Goal: Transaction & Acquisition: Purchase product/service

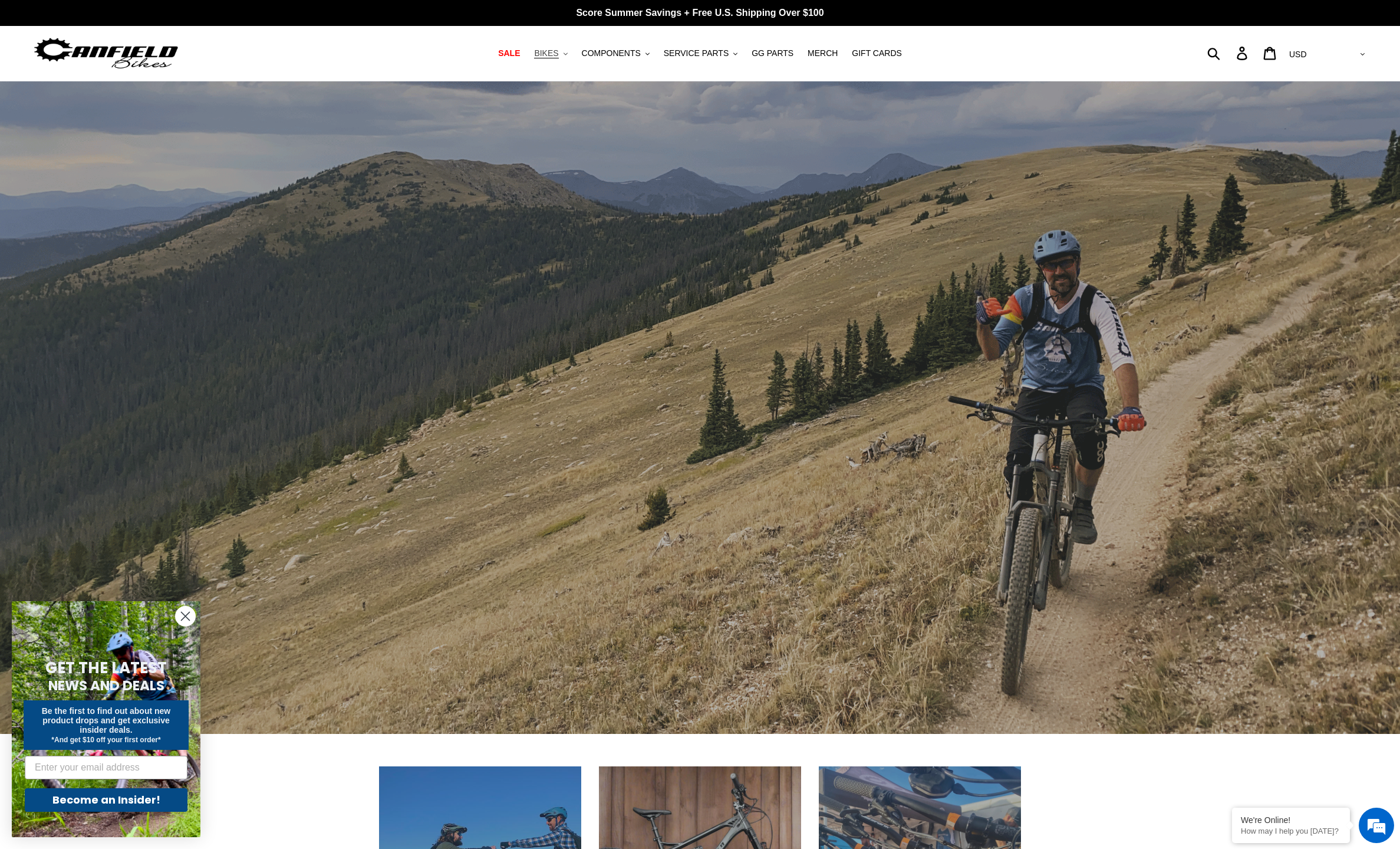
click at [558, 56] on span "BIKES" at bounding box center [546, 53] width 24 height 10
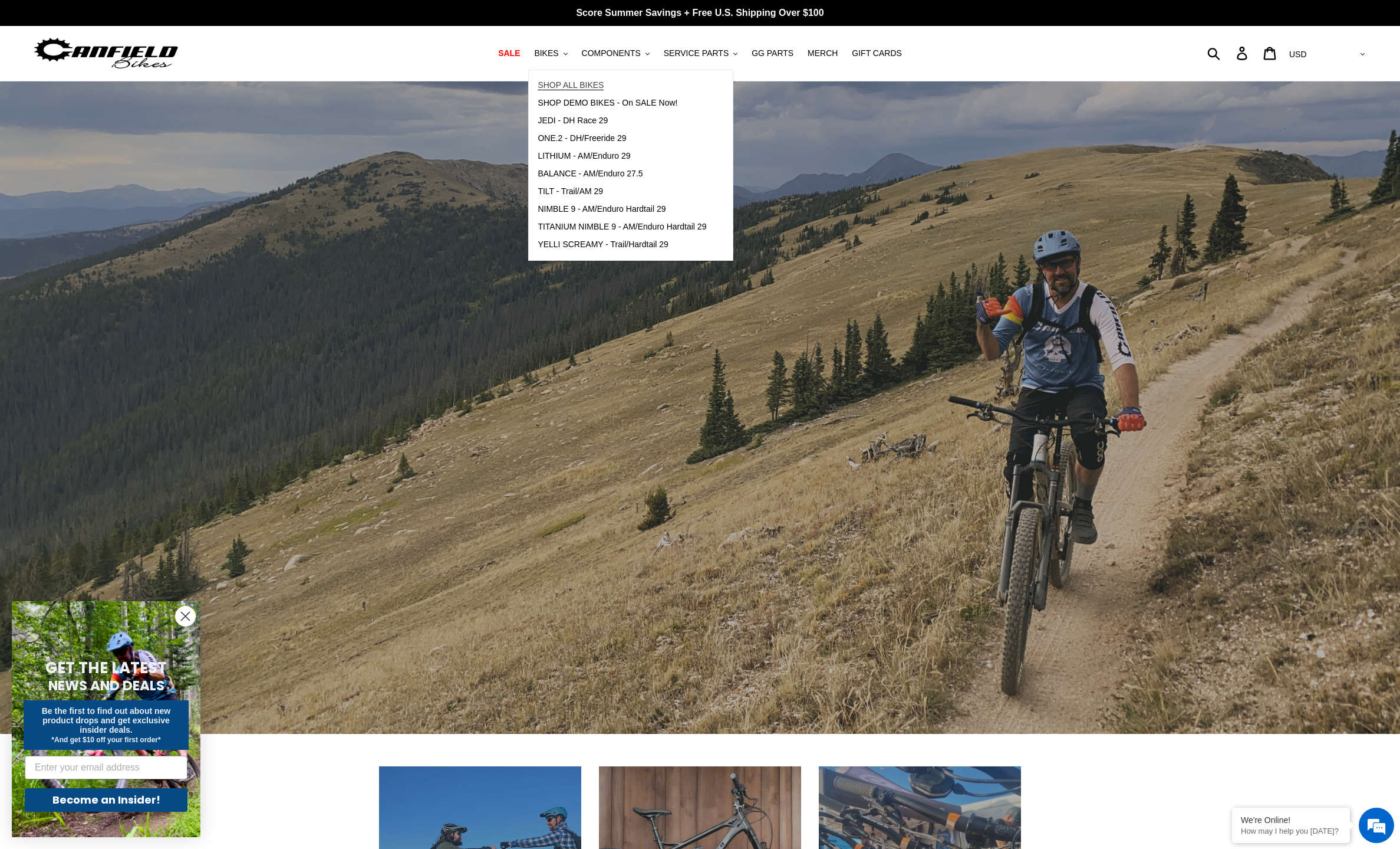
click at [568, 84] on span "SHOP ALL BIKES" at bounding box center [571, 85] width 66 height 10
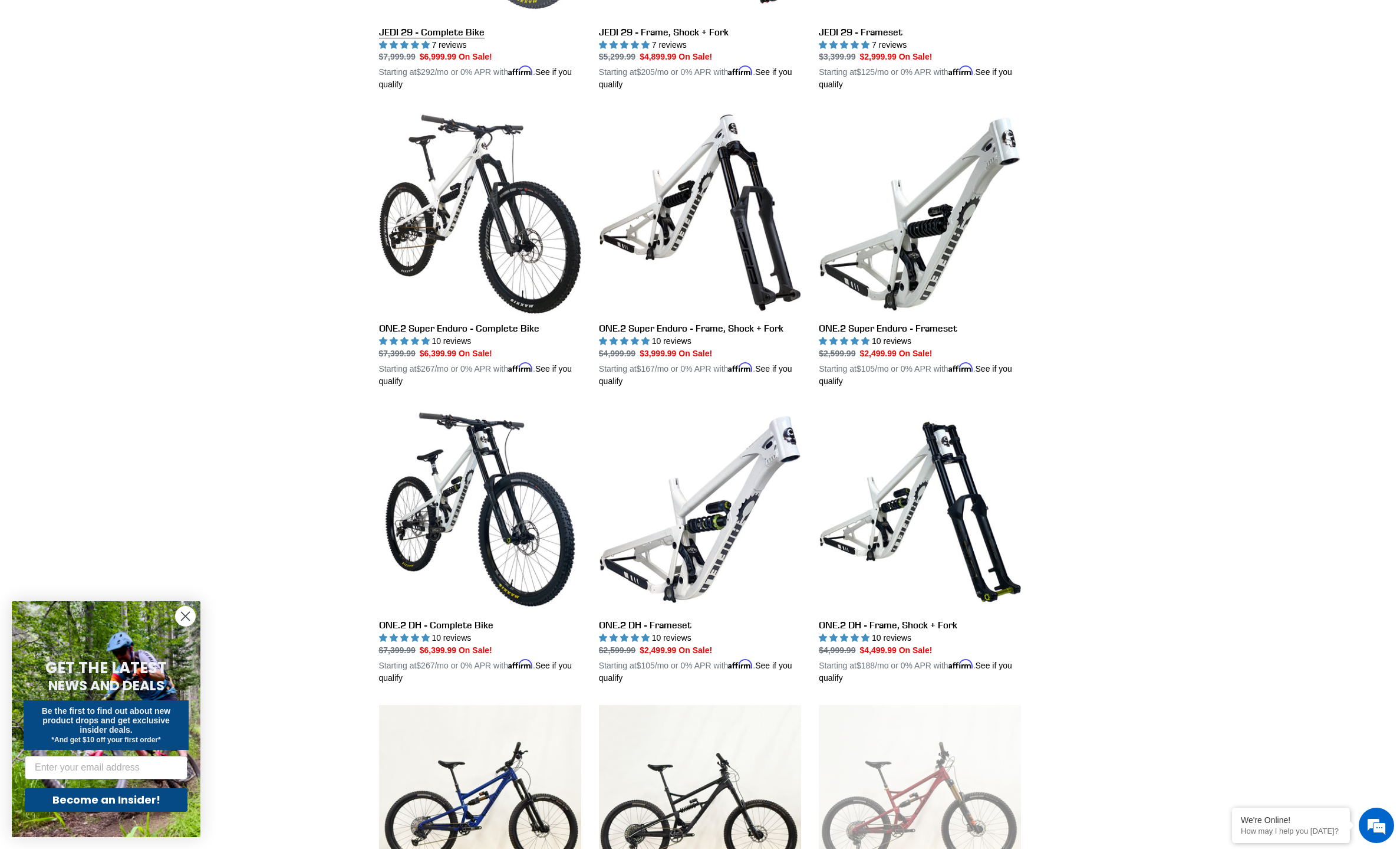
scroll to position [2063, 0]
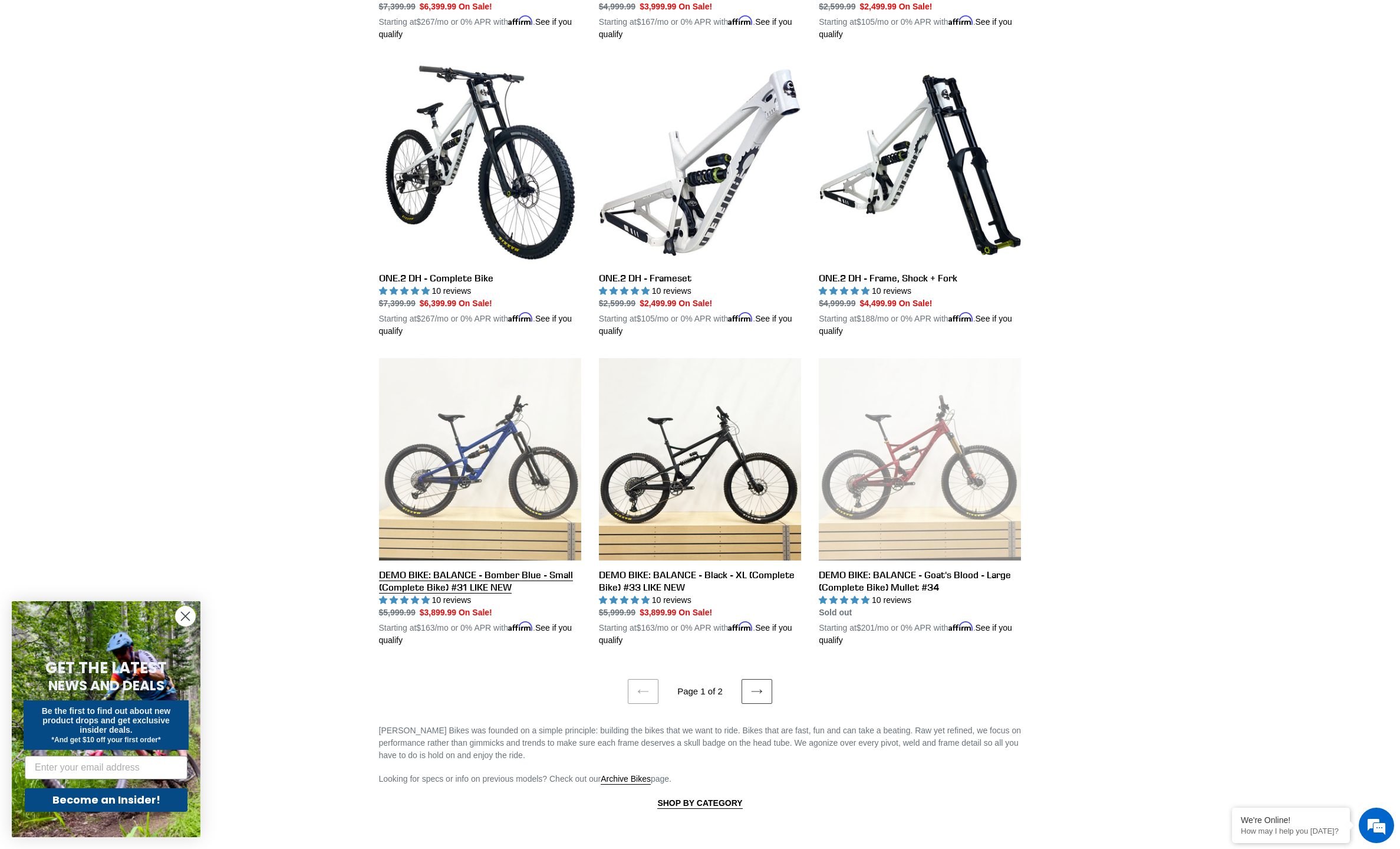
click at [434, 409] on link "DEMO BIKE: BALANCE - Bomber Blue - Small (Complete Bike) #31 LIKE NEW" at bounding box center [480, 502] width 203 height 288
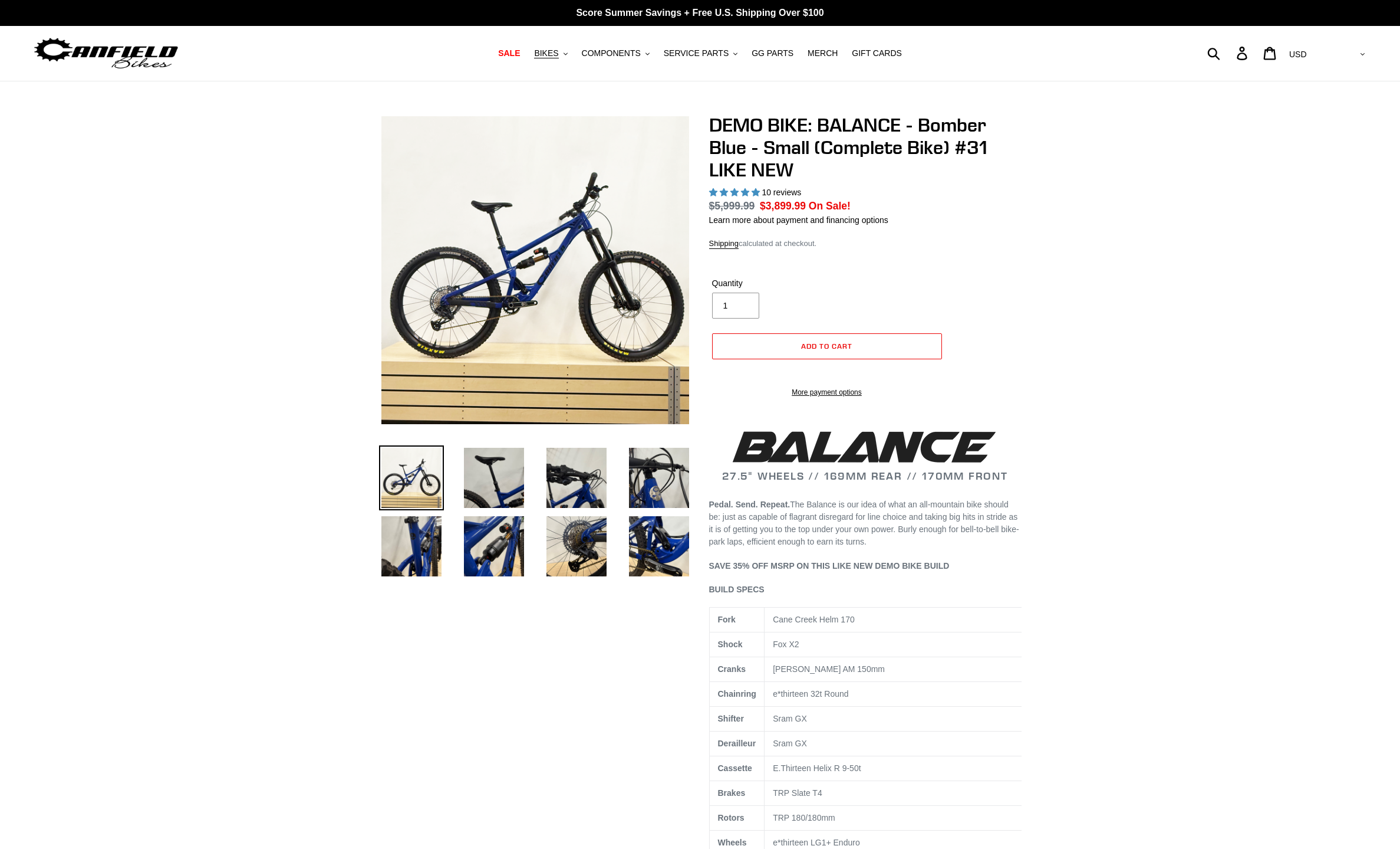
select select "highest-rating"
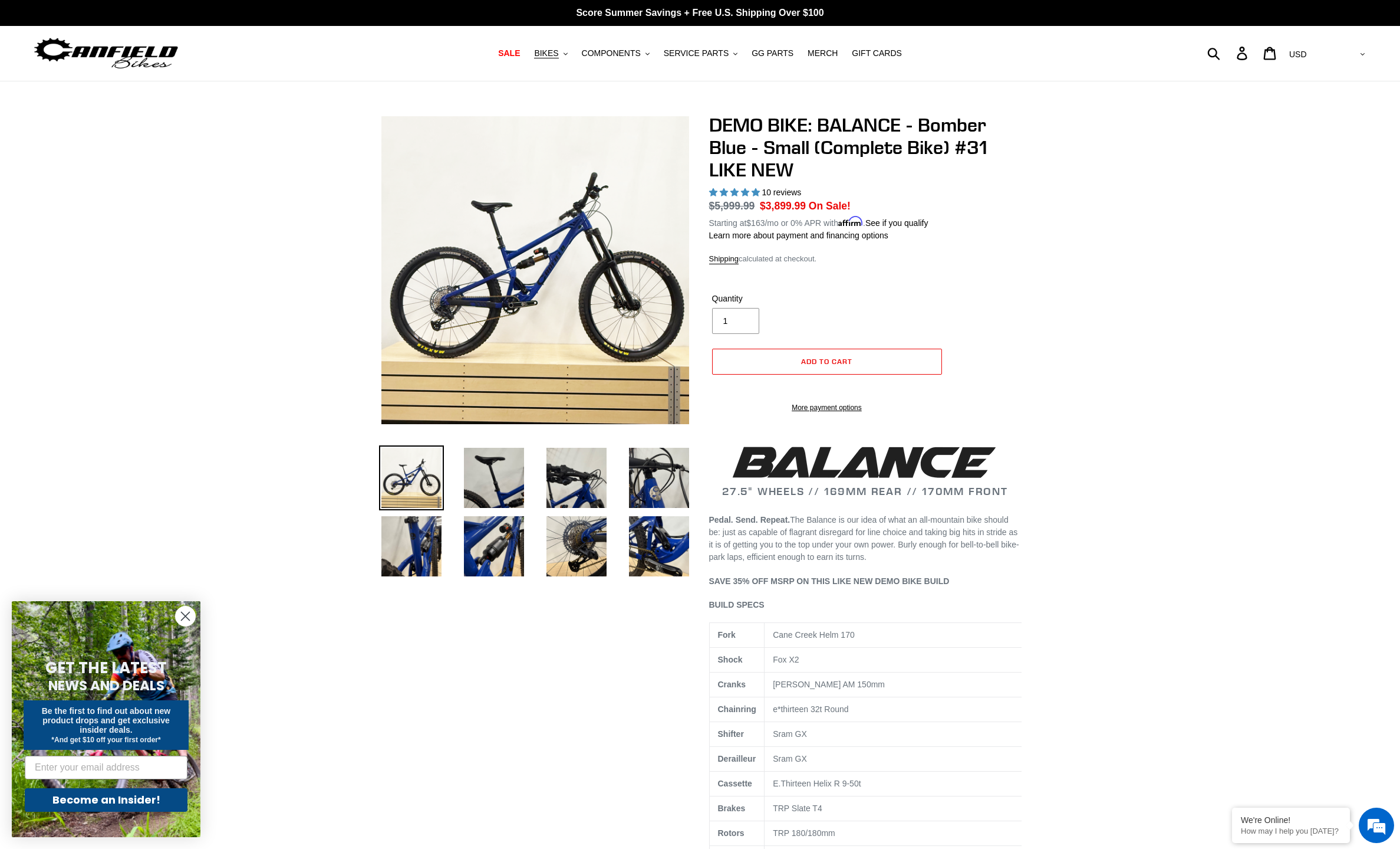
click at [495, 273] on img at bounding box center [649, 266] width 1207 height 1208
